Goal: Task Accomplishment & Management: Manage account settings

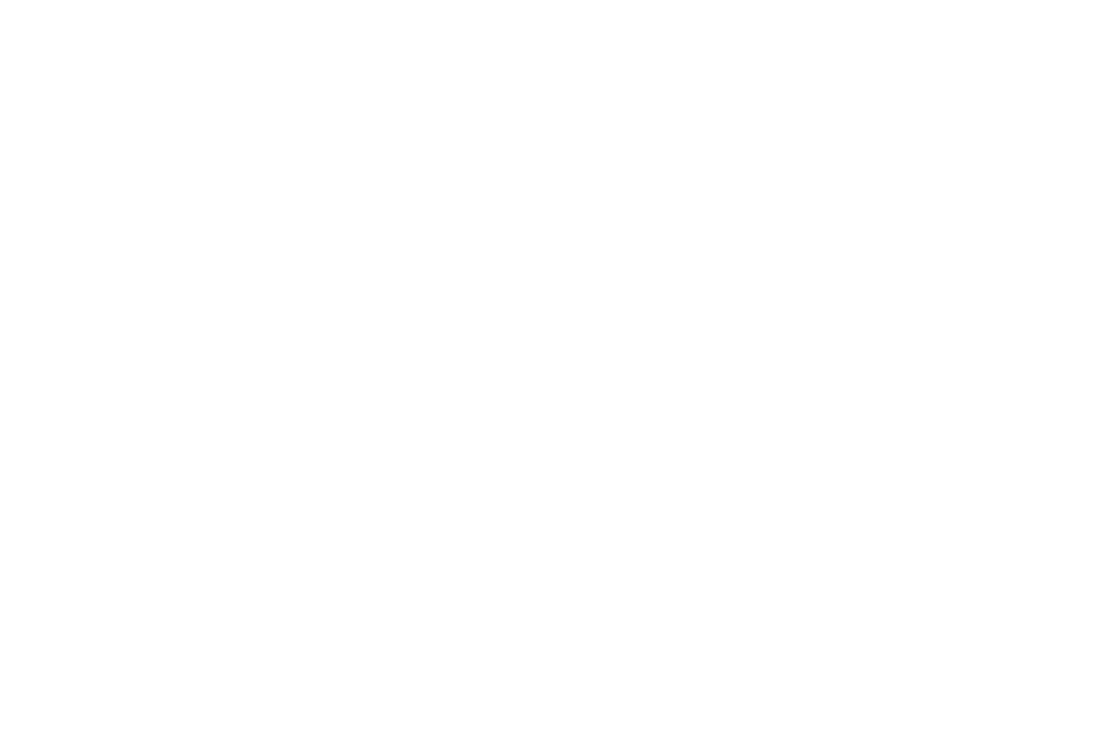
select select "*"
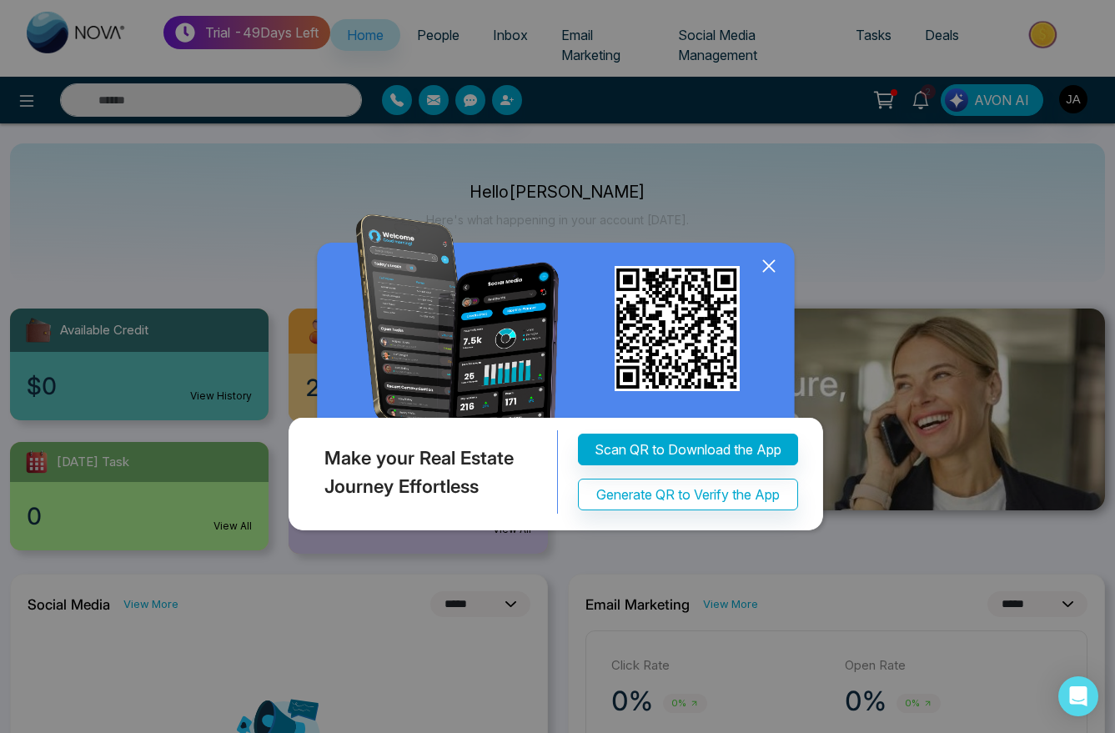
click at [764, 257] on icon at bounding box center [768, 265] width 25 height 25
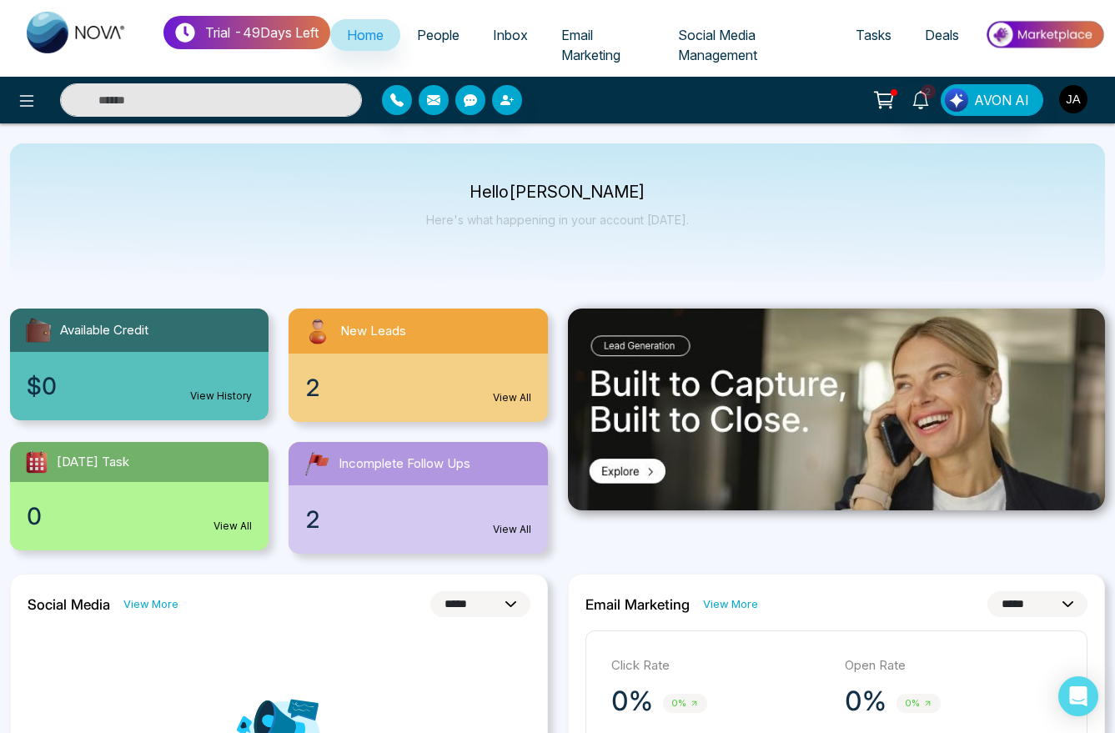
click at [1078, 104] on img "button" at bounding box center [1073, 99] width 28 height 28
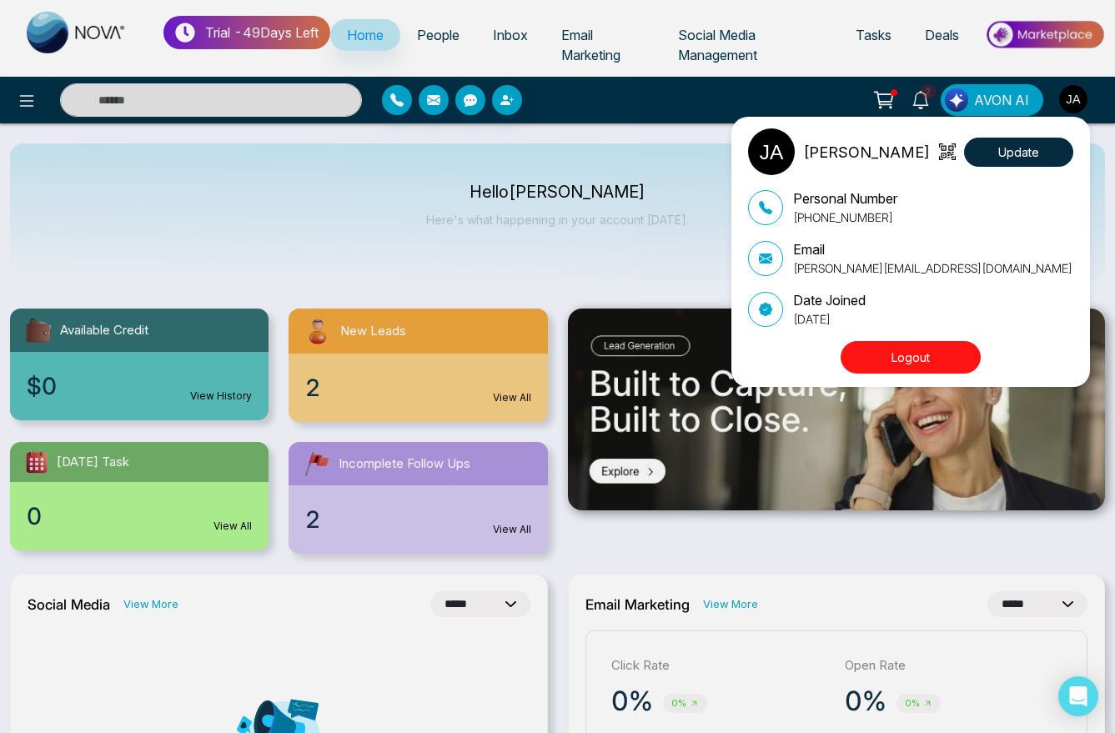
click at [708, 187] on div "Jayesh Update Personal Number +918208229191 Email jayesh+theme3@mmnovatech.com …" at bounding box center [557, 366] width 1115 height 733
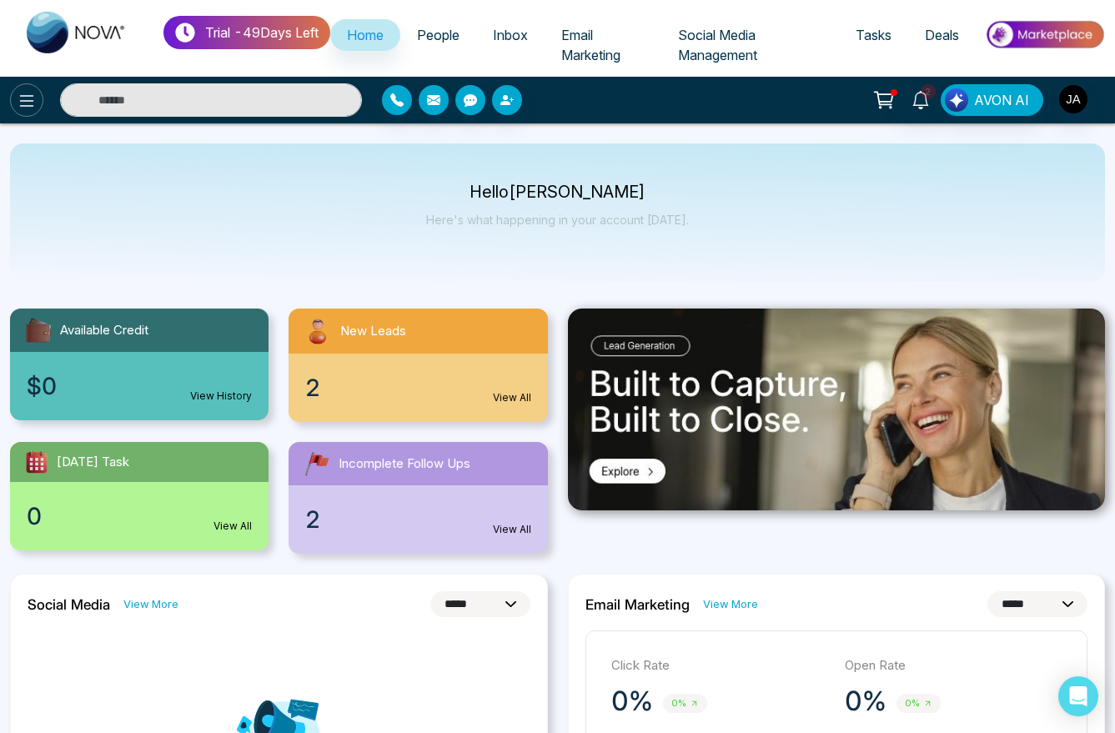
click at [19, 93] on icon at bounding box center [27, 101] width 20 height 20
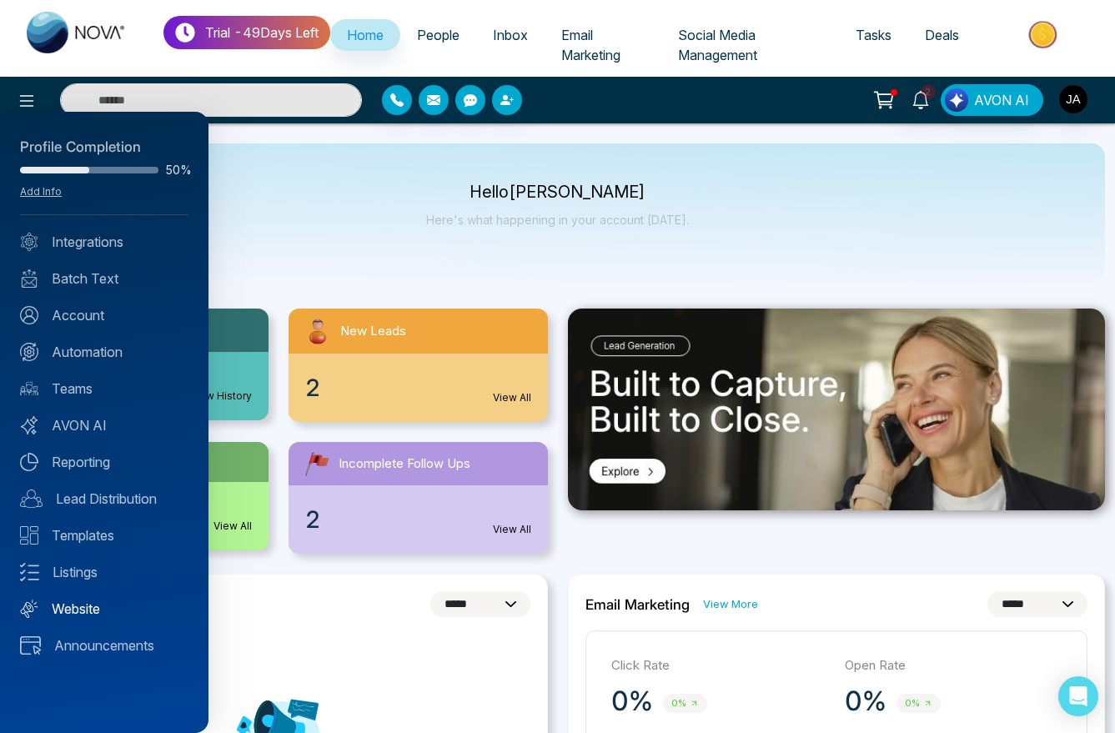
click at [90, 603] on link "Website" at bounding box center [104, 609] width 168 height 20
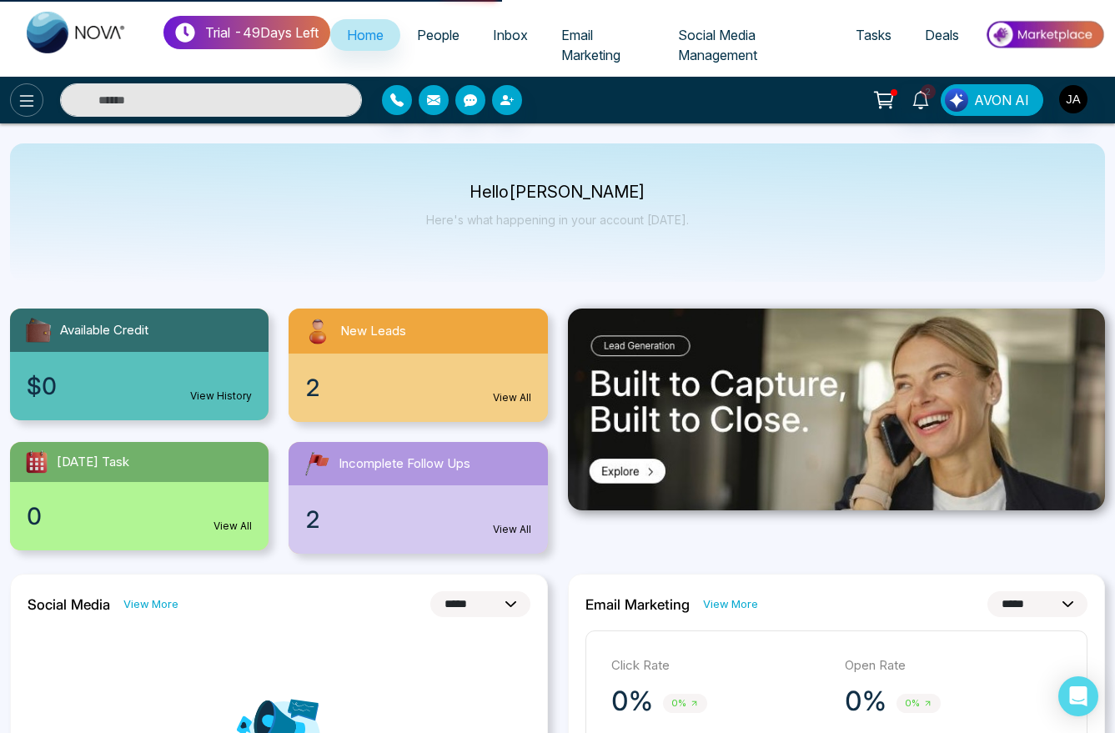
click at [29, 97] on icon at bounding box center [27, 101] width 20 height 20
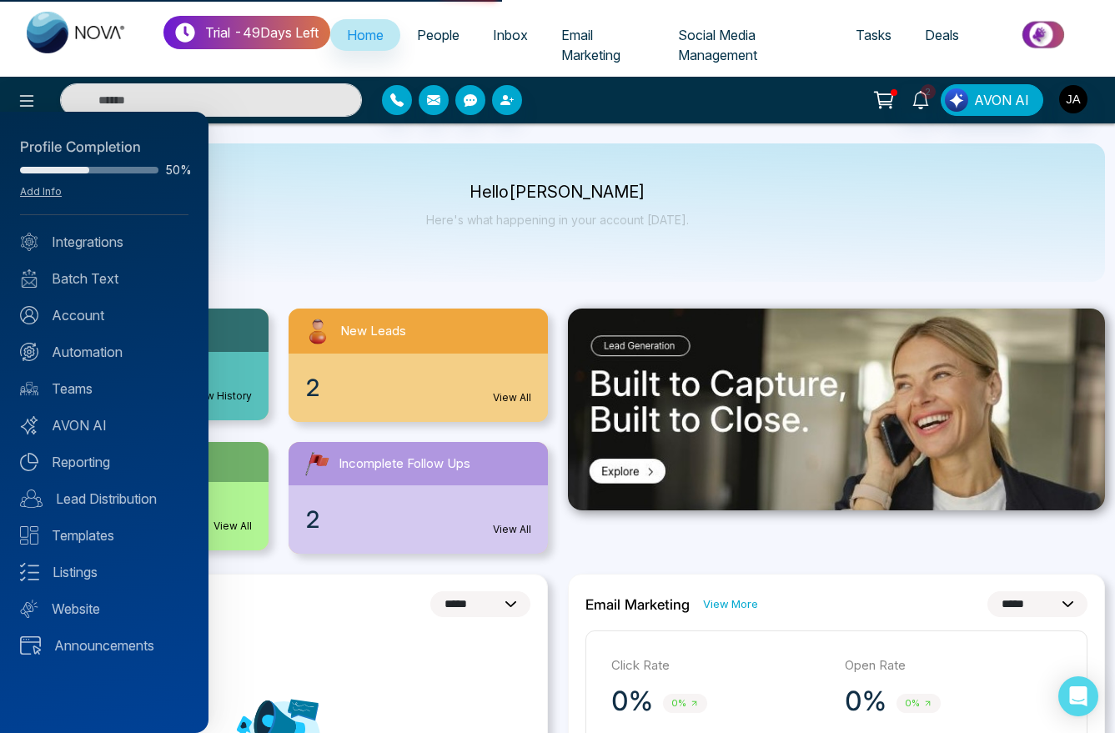
click at [83, 401] on div "Profile Completion 50% Add Info Integrations Batch Text Account Automation Team…" at bounding box center [104, 422] width 208 height 621
click at [83, 394] on link "Teams" at bounding box center [104, 389] width 168 height 20
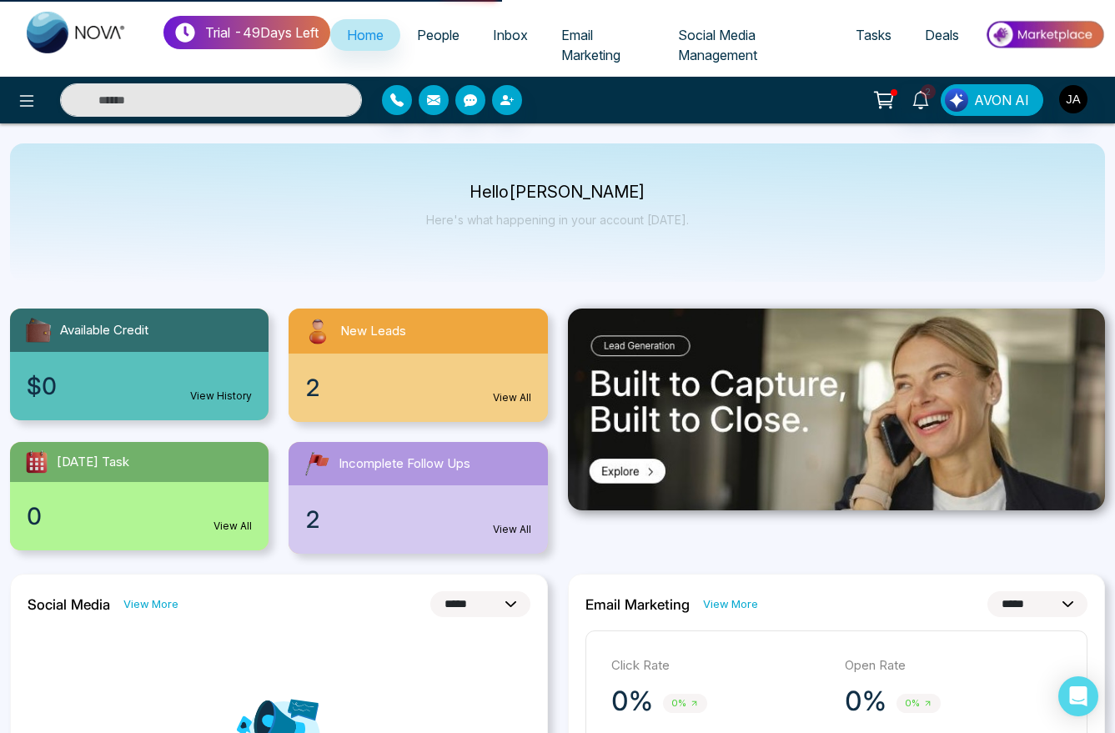
click at [1065, 114] on div at bounding box center [1073, 100] width 30 height 32
click at [1072, 108] on img "button" at bounding box center [1073, 99] width 28 height 28
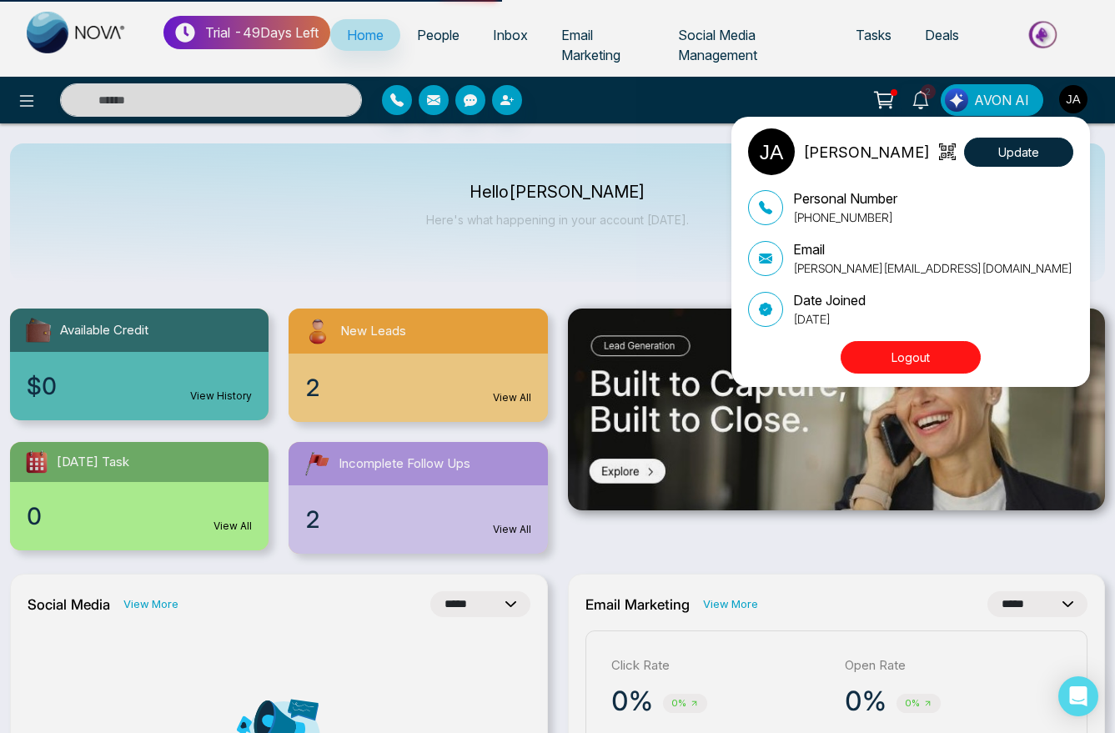
click at [888, 355] on button "Logout" at bounding box center [910, 357] width 140 height 33
click at [907, 360] on button "Logout" at bounding box center [910, 357] width 140 height 33
click at [906, 361] on button "Logout" at bounding box center [910, 357] width 140 height 33
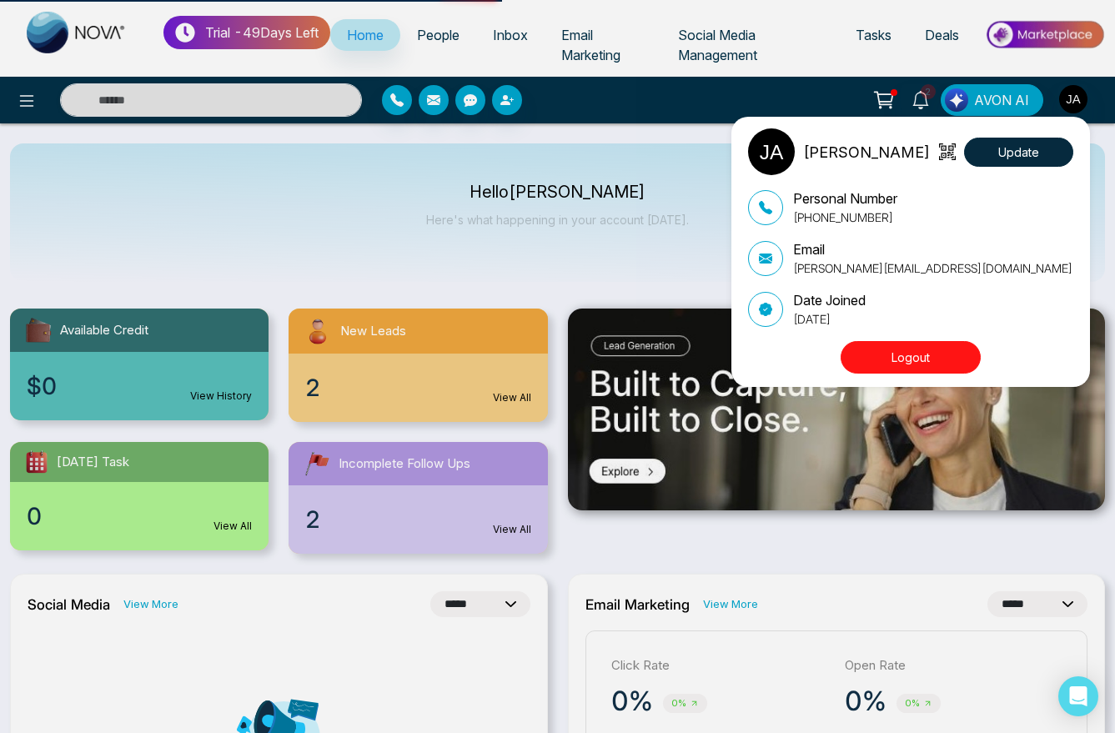
click at [906, 361] on button "Logout" at bounding box center [910, 357] width 140 height 33
click at [128, 194] on div "Jayesh Update Personal Number +918208229191 Email jayesh+theme3@mmnovatech.com …" at bounding box center [557, 366] width 1115 height 733
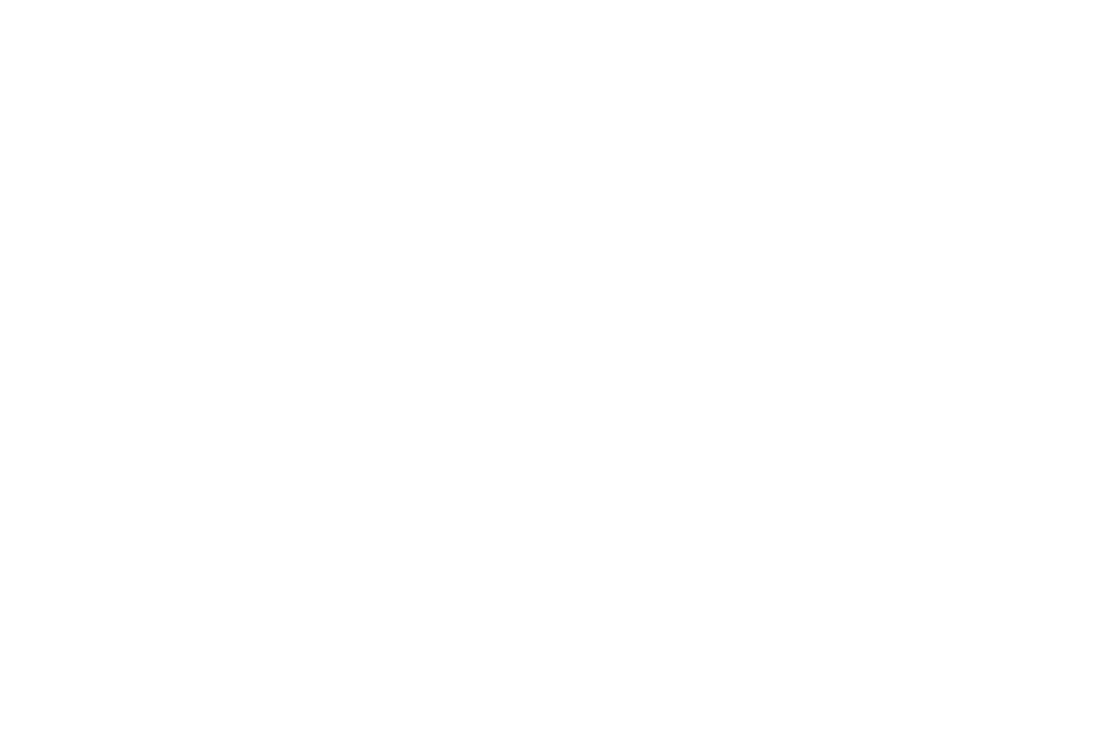
click at [442, 145] on body at bounding box center [557, 366] width 1115 height 733
select select "*"
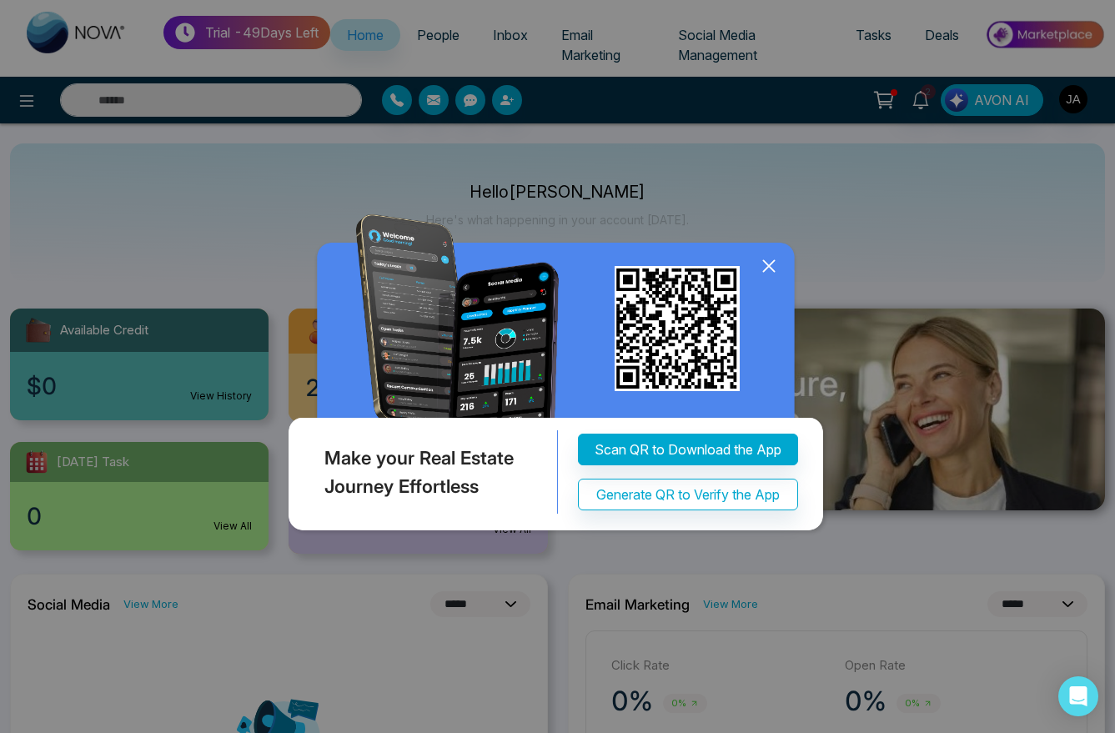
click at [772, 261] on icon at bounding box center [768, 265] width 11 height 11
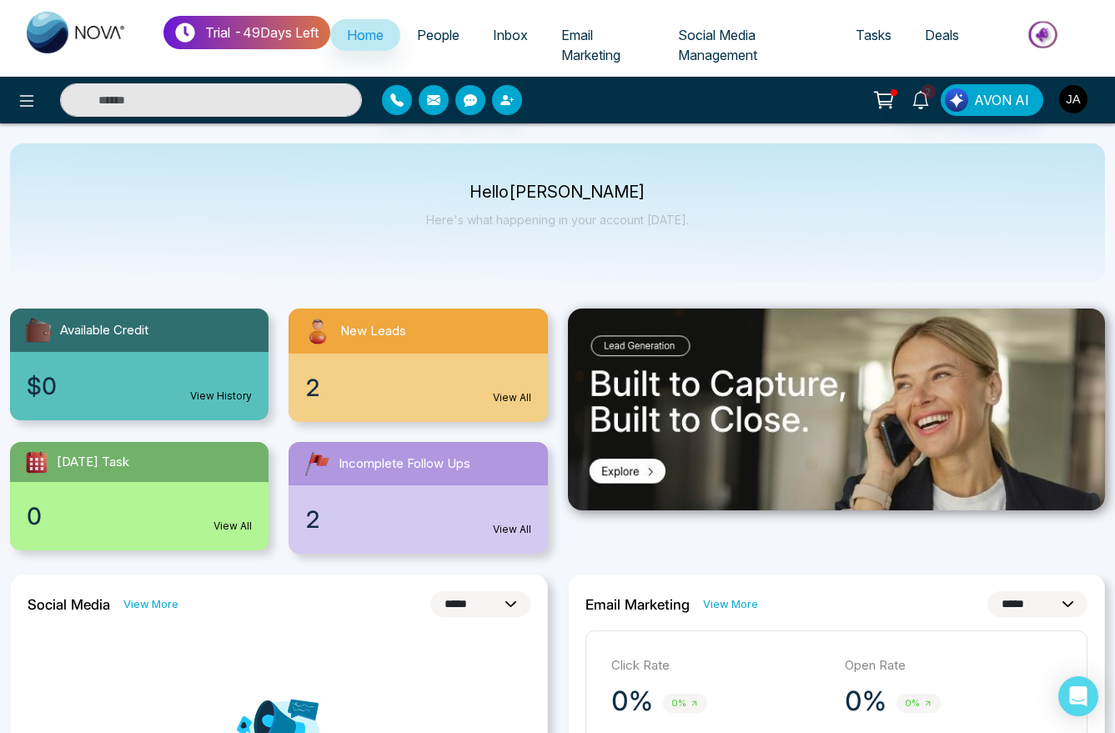
click at [1075, 103] on img "button" at bounding box center [1073, 99] width 28 height 28
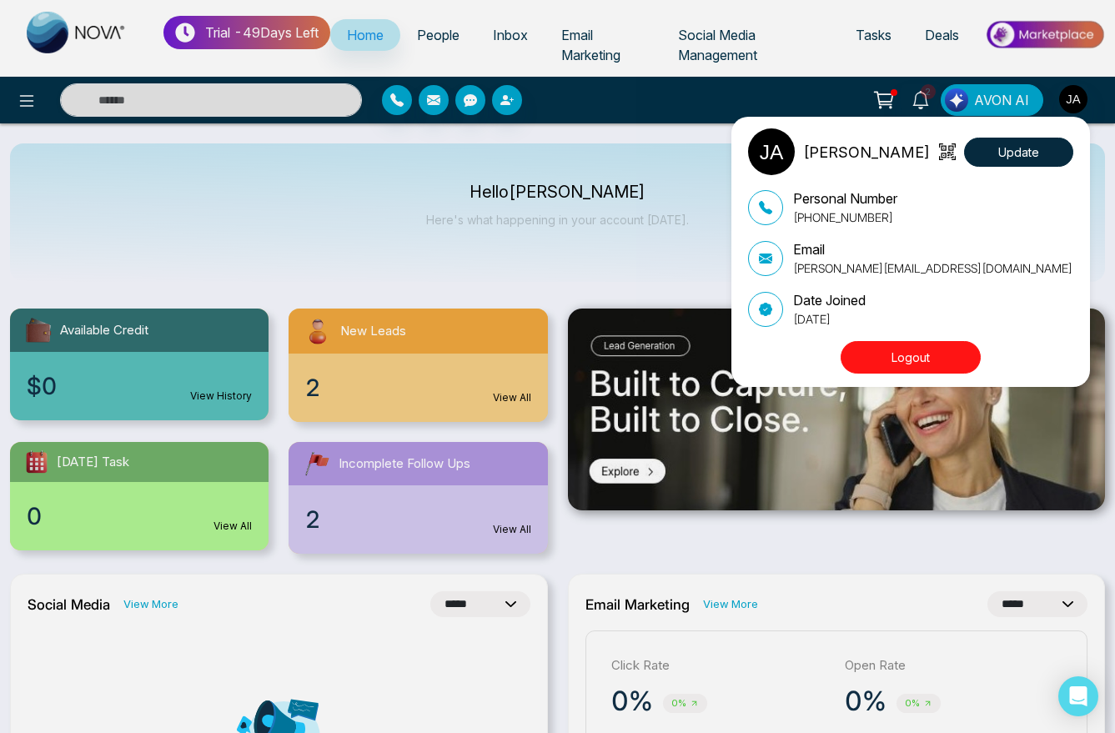
click at [934, 358] on button "Logout" at bounding box center [910, 357] width 140 height 33
click at [925, 353] on button "Logout" at bounding box center [910, 357] width 140 height 33
